Goal: Find specific page/section: Find specific page/section

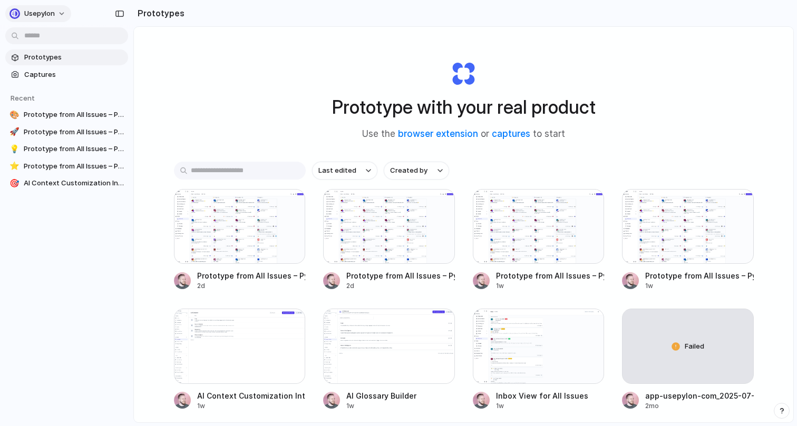
click at [35, 10] on span "usepylon" at bounding box center [39, 13] width 31 height 11
click at [30, 10] on div "Settings Invite members Change theme Sign out" at bounding box center [398, 213] width 797 height 426
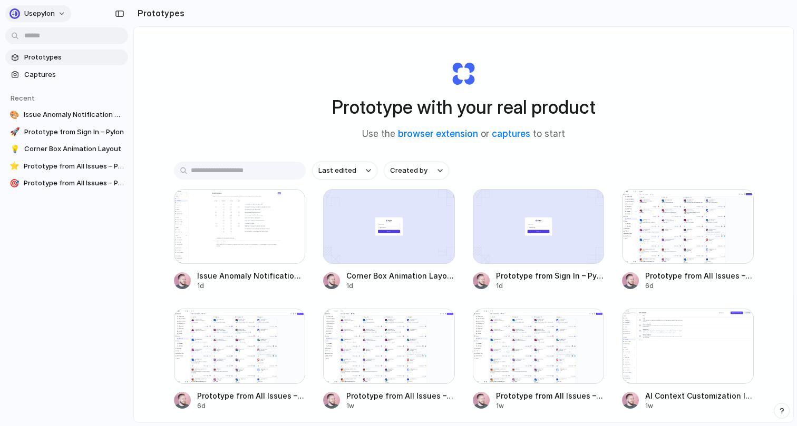
click at [47, 16] on span "usepylon" at bounding box center [39, 13] width 31 height 11
click at [77, 260] on div "Settings Invite members Change theme Sign out" at bounding box center [398, 213] width 797 height 426
click at [77, 260] on div "Prototypes Captures Recent 🎨 Issue Anomaly Notification Settings 🚀 Prototype fr…" at bounding box center [66, 164] width 133 height 329
click at [70, 74] on span "Captures" at bounding box center [74, 75] width 100 height 11
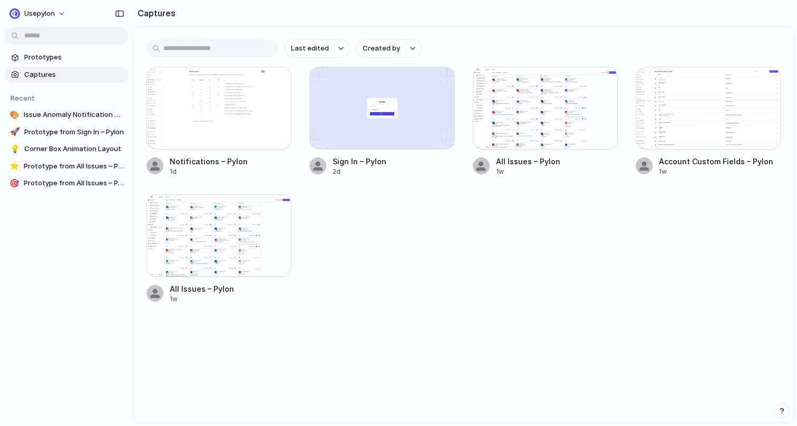
click at [37, 45] on div "Prototypes Captures Recent 🎨 Issue Anomaly Notification Settings 🚀 Prototype fr…" at bounding box center [66, 164] width 133 height 329
click at [36, 57] on span "Prototypes" at bounding box center [74, 57] width 100 height 11
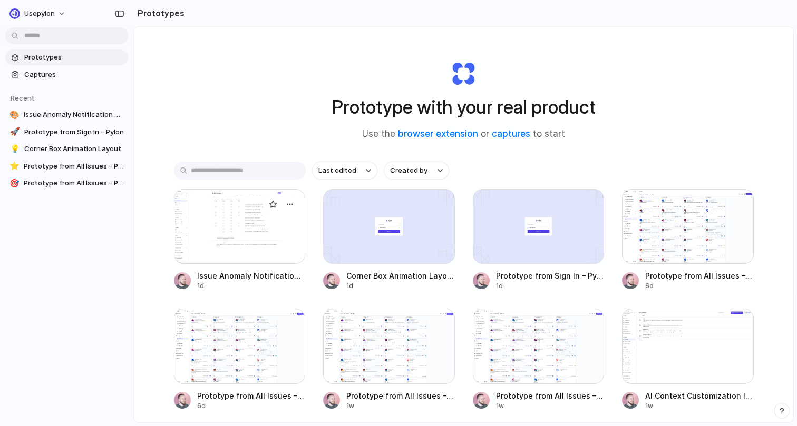
click at [254, 229] on div at bounding box center [240, 226] width 132 height 75
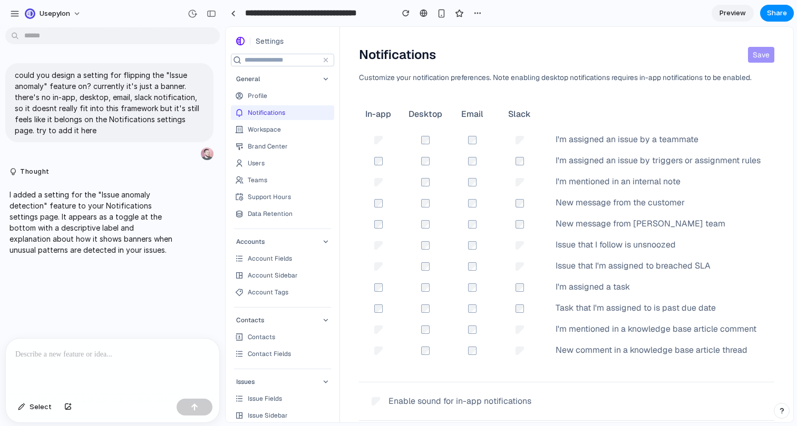
click at [397, 161] on div "In-app Desktop Email Slack I'm assigned an issue by a teammate I'm assigned an …" at bounding box center [566, 228] width 415 height 257
click at [45, 405] on span "Select" at bounding box center [41, 407] width 22 height 11
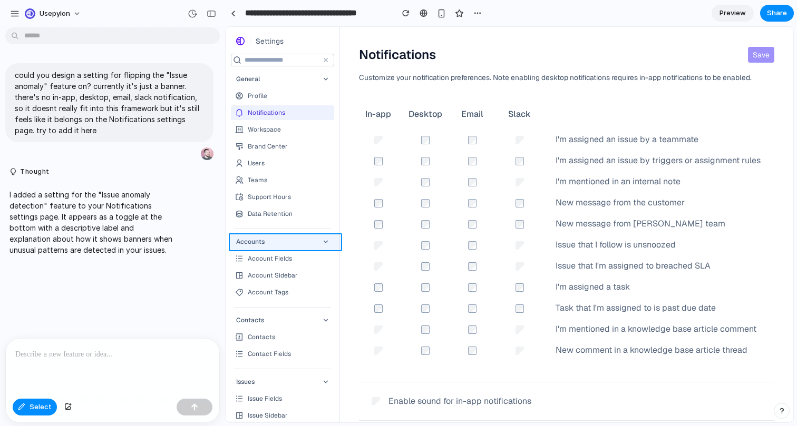
click at [309, 237] on div at bounding box center [509, 224] width 567 height 395
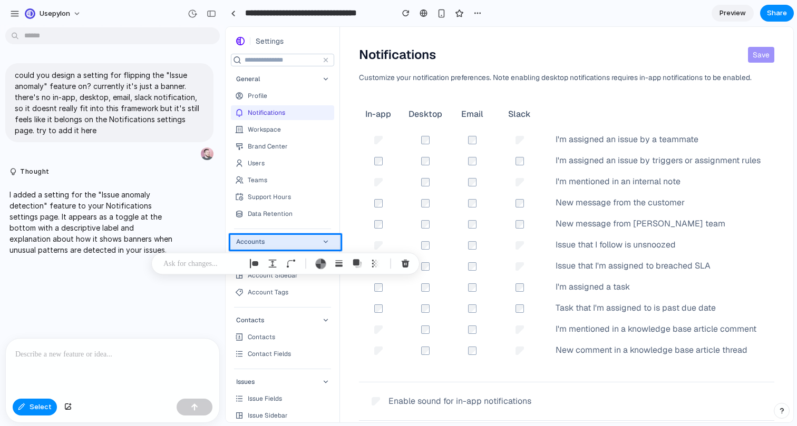
click at [189, 302] on div "could you design a setting for flipping the "Issue anomaly" feature on? current…" at bounding box center [109, 185] width 219 height 307
